Goal: Information Seeking & Learning: Learn about a topic

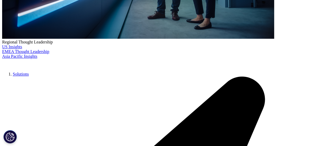
scroll to position [239, 0]
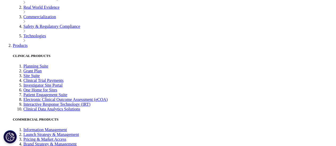
scroll to position [876, 0]
